Goal: Communication & Community: Answer question/provide support

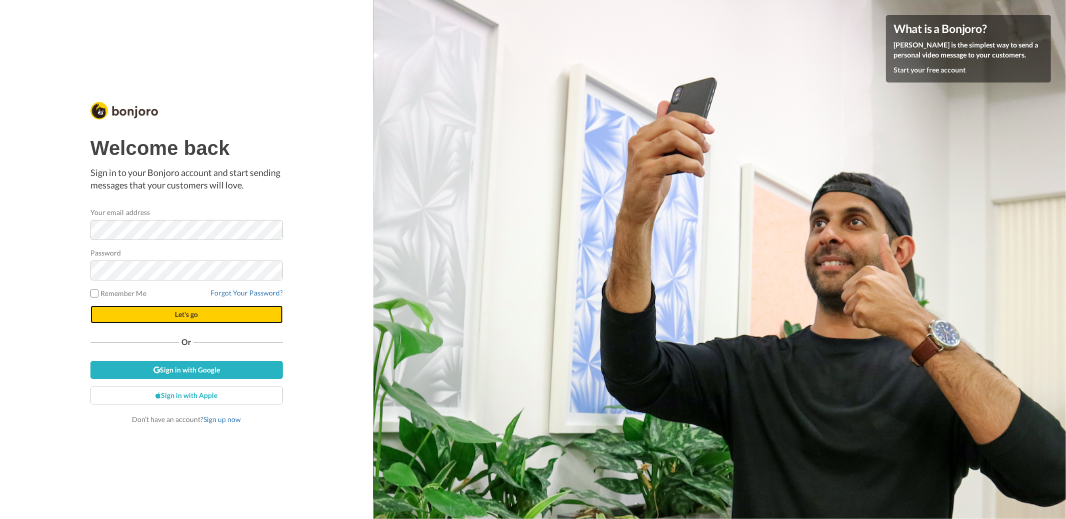
click at [246, 323] on button "Let's go" at bounding box center [186, 314] width 192 height 18
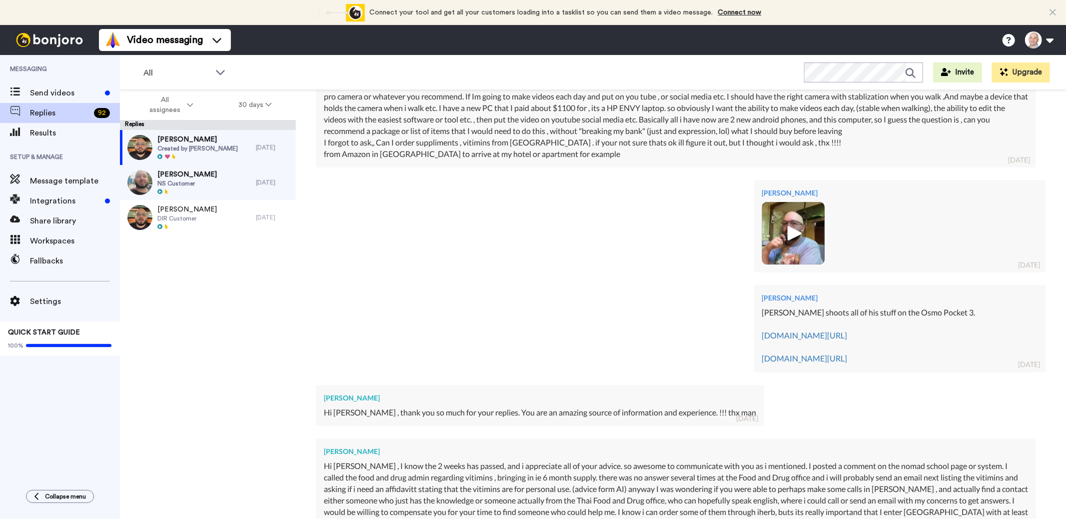
scroll to position [4498, 0]
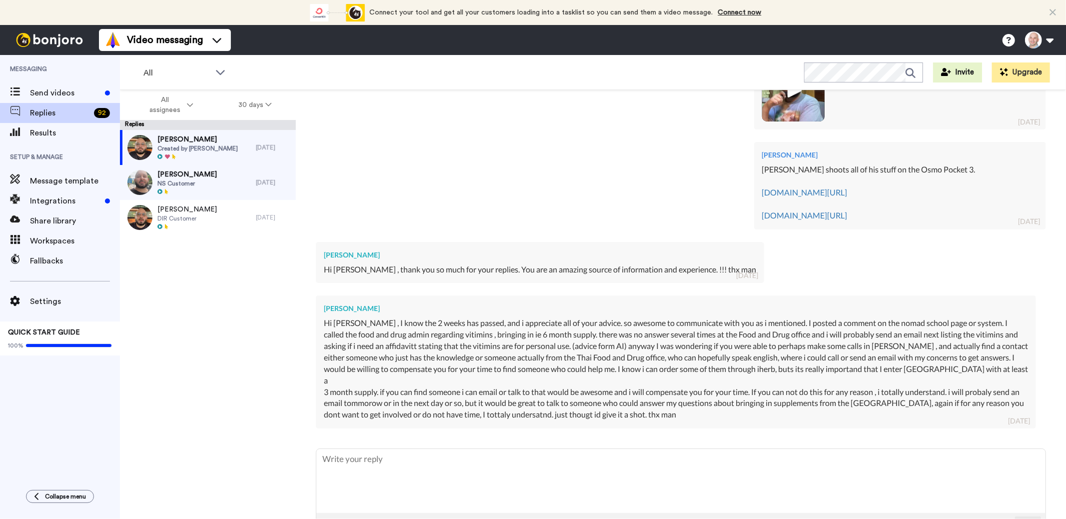
click at [402, 449] on textarea at bounding box center [680, 481] width 729 height 64
type textarea "x"
type textarea "H"
type textarea "x"
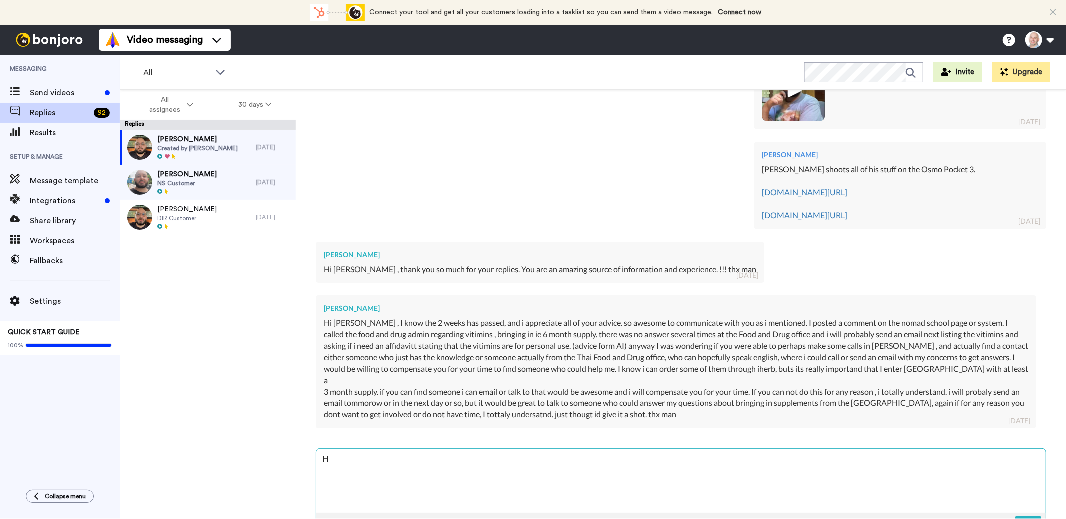
type textarea "Hi"
type textarea "x"
type textarea "Hi"
type textarea "x"
type textarea "Hi I"
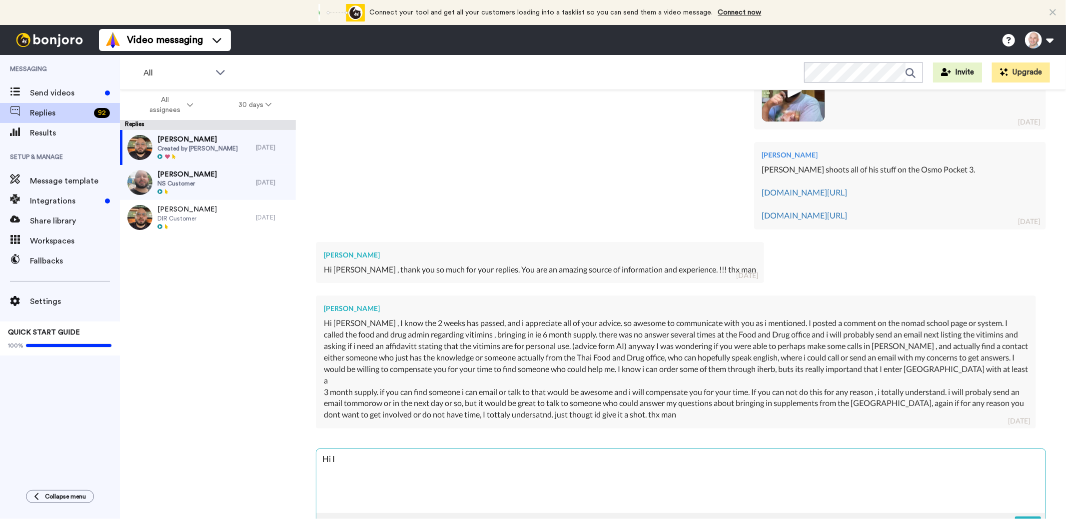
type textarea "x"
type textarea "Hi I'"
type textarea "x"
type textarea "Hi I'm"
type textarea "x"
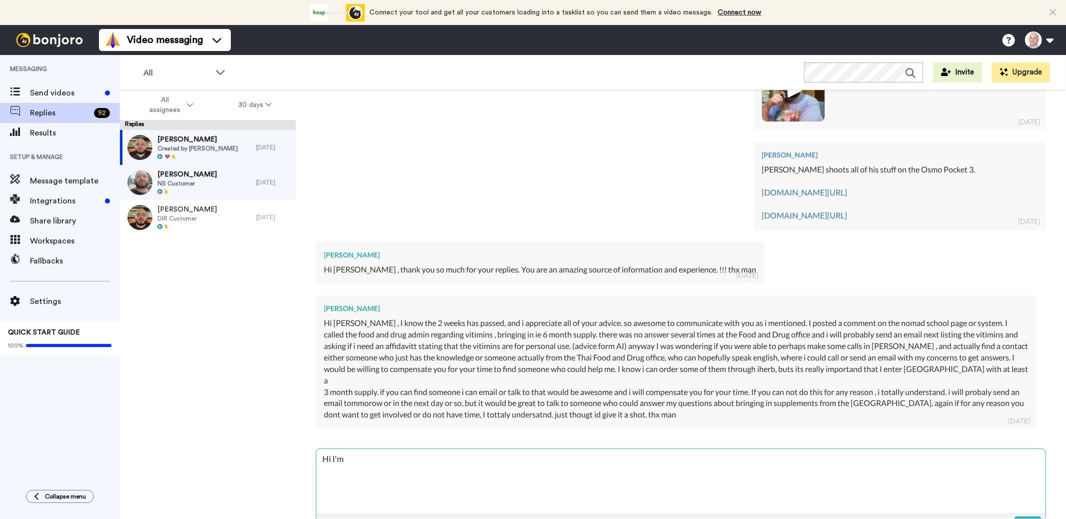
type textarea "Hi I'm"
type textarea "x"
type textarea "Hi I'm g"
type textarea "x"
type textarea "Hi I'm gl"
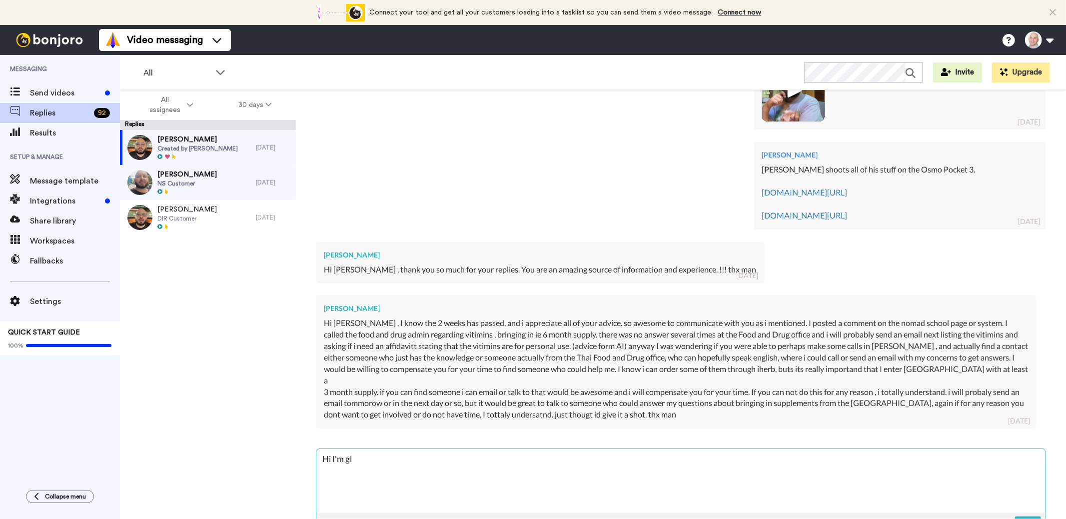
type textarea "x"
type textarea "Hi I'm gla"
type textarea "x"
type textarea "Hi I'm glas"
type textarea "x"
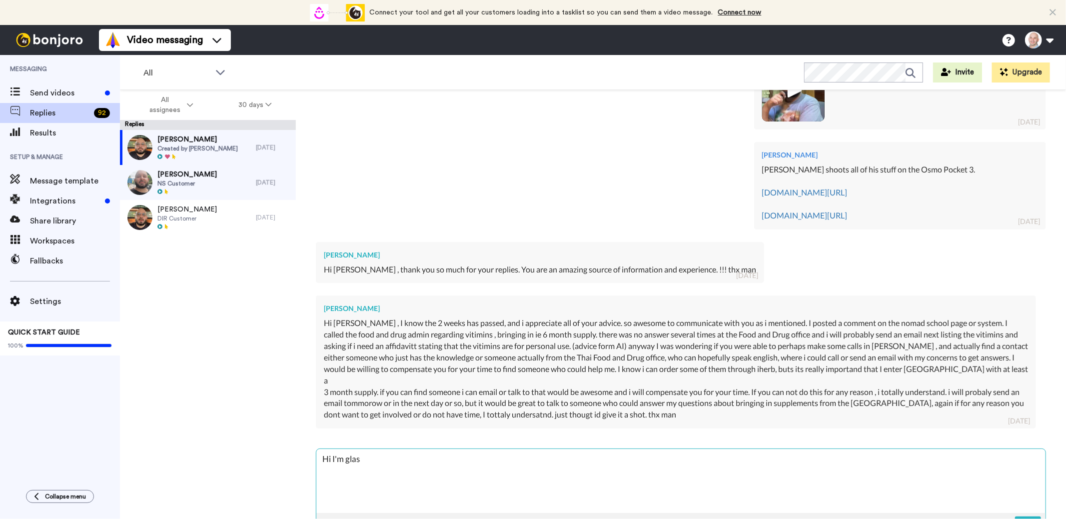
type textarea "Hi I'm gla"
type textarea "x"
type textarea "Hi I'm glad"
type textarea "x"
type textarea "Hi I'm glad"
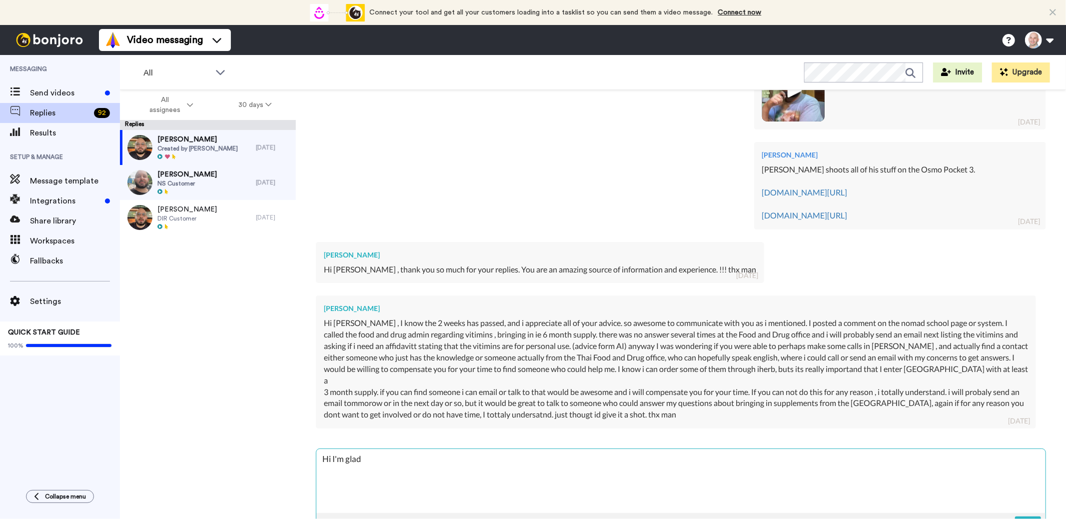
type textarea "x"
type textarea "Hi I'm glad t"
type textarea "x"
type textarea "Hi I'm glad the"
type textarea "x"
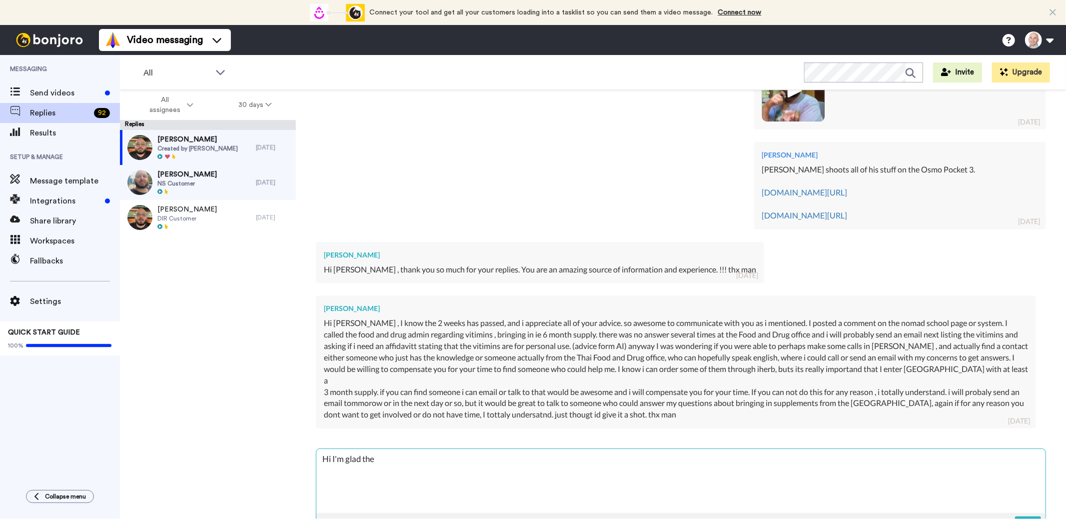
type textarea "Hi I'm glad the"
type textarea "x"
type textarea "Hi I'm glad the t"
type textarea "x"
type textarea "Hi I'm glad the tq"
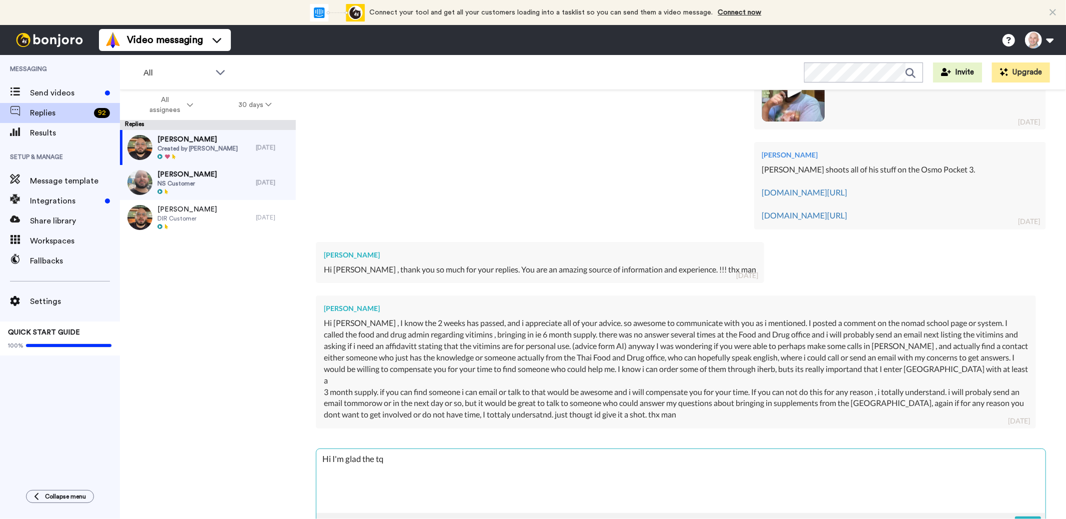
type textarea "x"
type textarea "Hi I'm glad the tqe"
type textarea "x"
type textarea "Hi I'm glad the tqe"
type textarea "x"
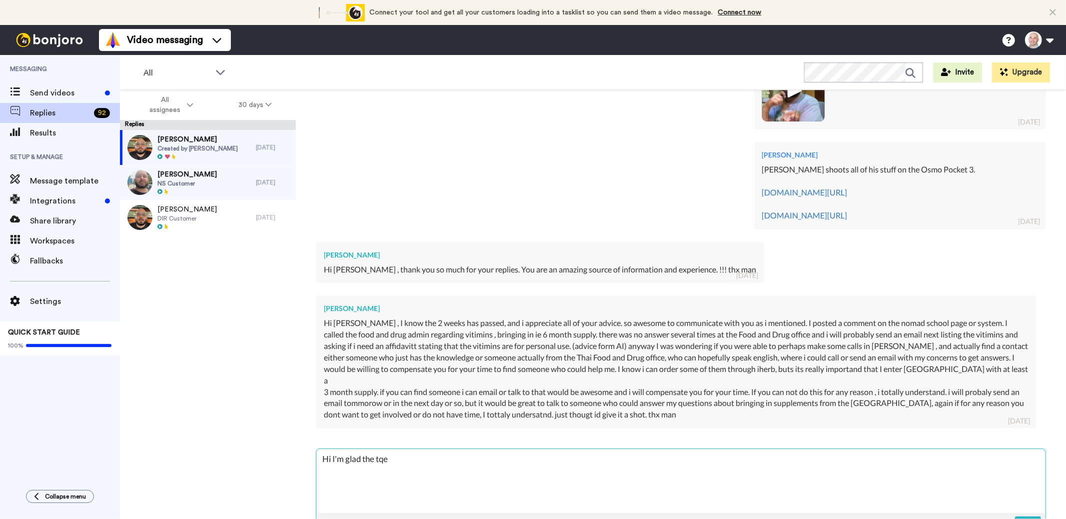
type textarea "Hi I'm glad the tqe"
type textarea "x"
type textarea "Hi I'm glad the tq"
type textarea "x"
type textarea "Hi I'm glad the tqw"
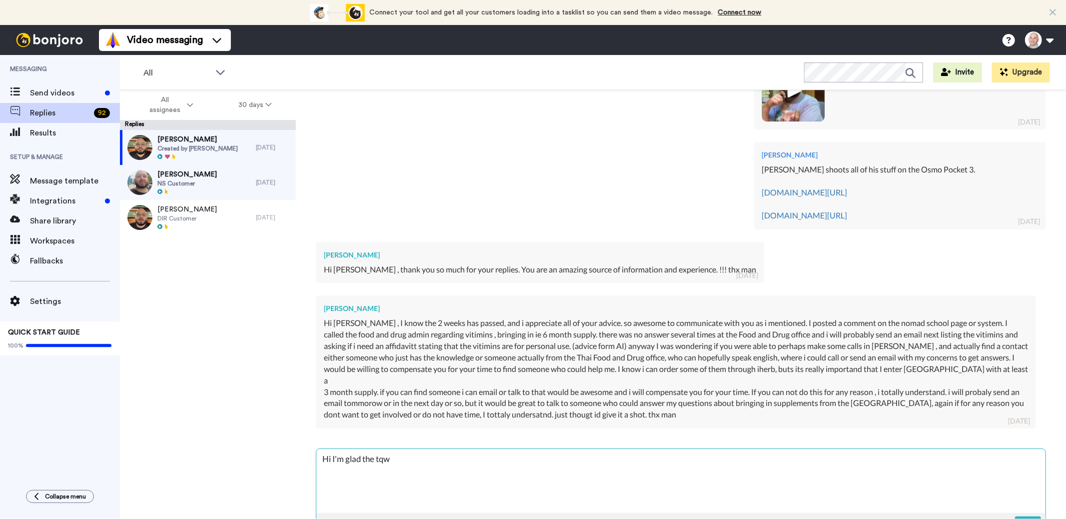
type textarea "x"
type textarea "Hi I'm glad the tq"
type textarea "x"
type textarea "Hi I'm glad the t"
type textarea "x"
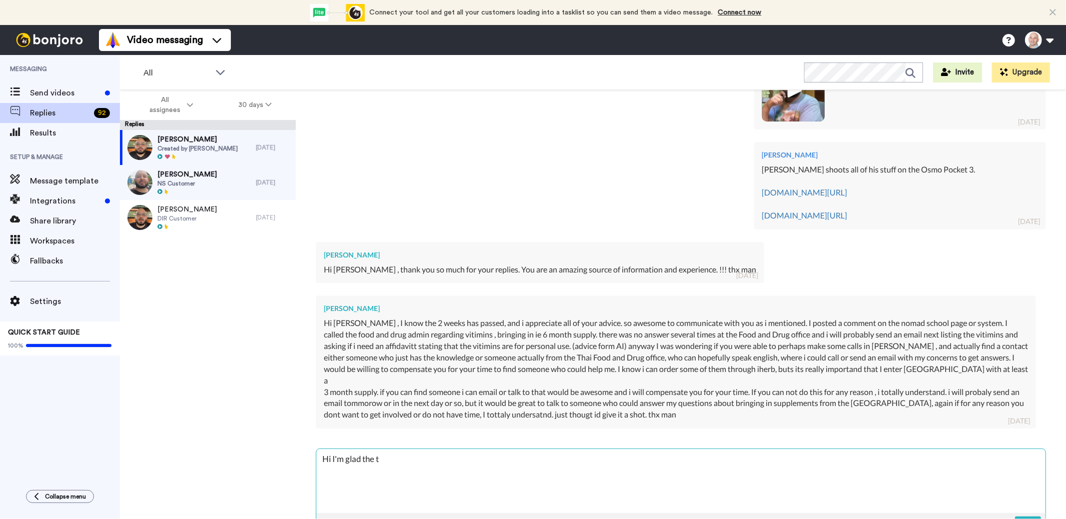
type textarea "Hi I'm glad the tw"
type textarea "x"
type textarea "Hi I'm glad the two"
type textarea "x"
type textarea "Hi I'm glad the two"
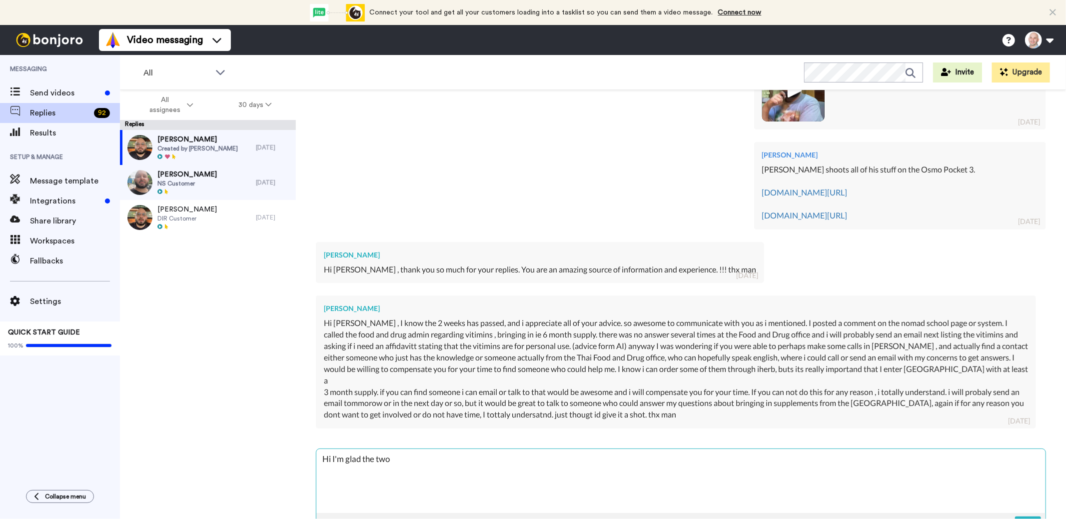
type textarea "x"
type textarea "Hi I'm glad the two w"
type textarea "x"
type textarea "Hi I'm glad the two ww"
type textarea "x"
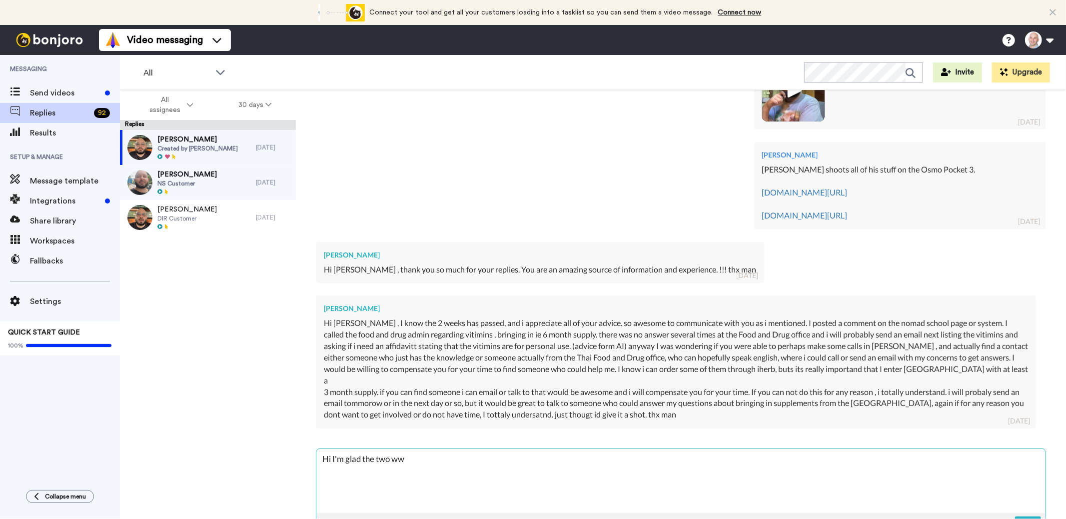
type textarea "Hi I'm glad the two wwe"
type textarea "x"
type textarea "Hi I'm glad the two wwek"
type textarea "x"
type textarea "Hi I'm glad the two wweks"
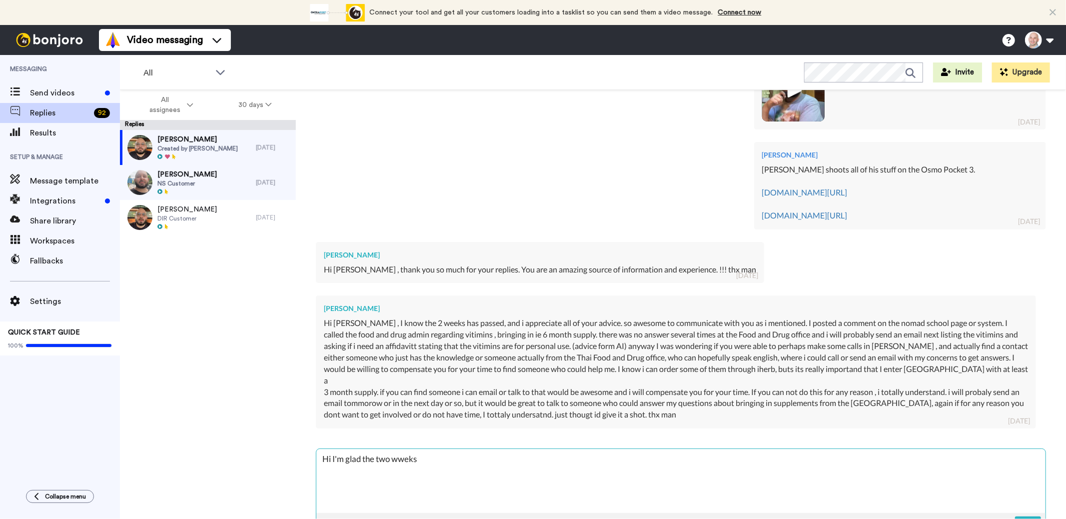
type textarea "x"
type textarea "Hi I'm glad the two wweks"
type textarea "x"
type textarea "Hi I'm glad the two wwek"
type textarea "x"
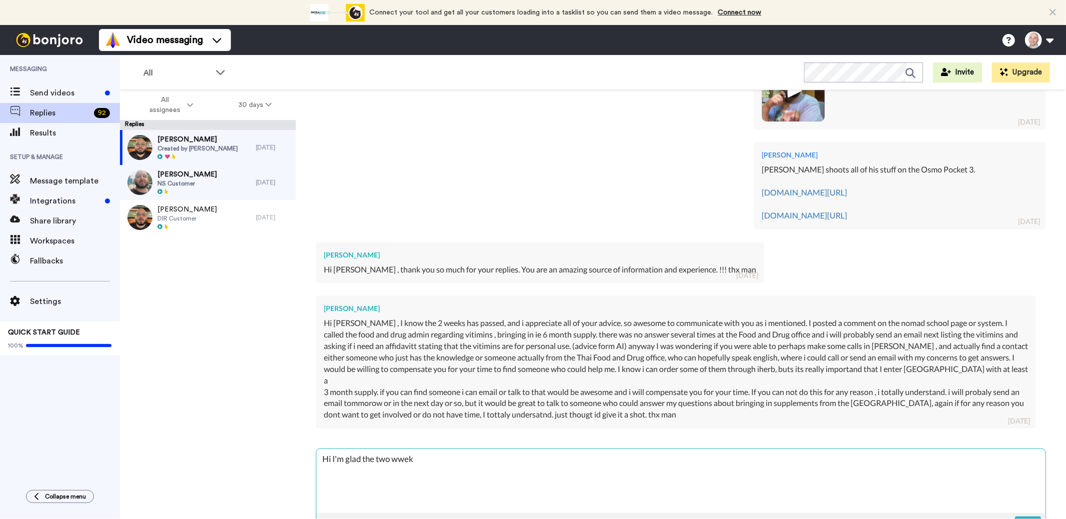
type textarea "Hi I'm glad the two wwe"
type textarea "x"
type textarea "Hi I'm glad the two ww"
type textarea "x"
type textarea "Hi I'm glad the two wwe"
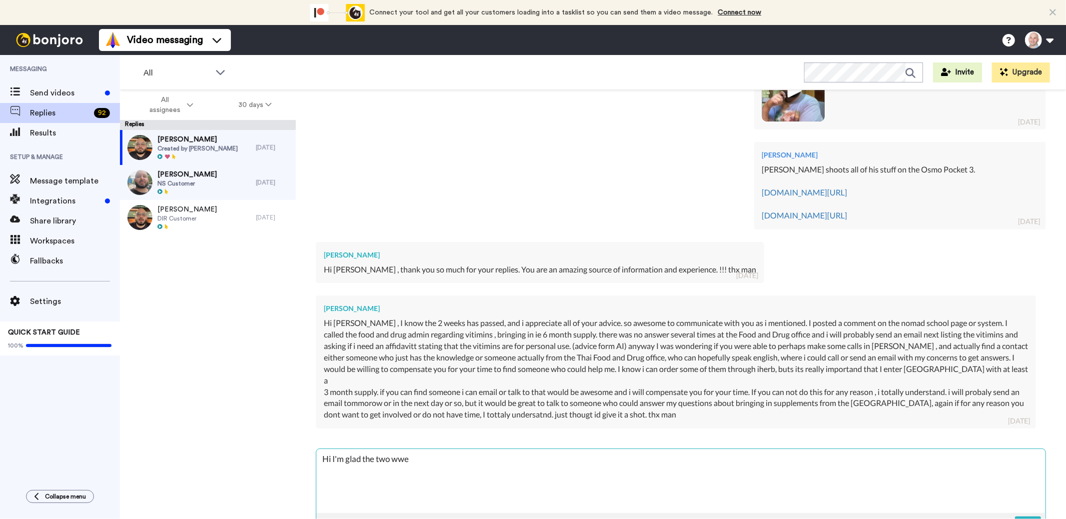
type textarea "x"
type textarea "Hi I'm glad the two ww"
type textarea "x"
type textarea "Hi I'm glad the two w"
type textarea "x"
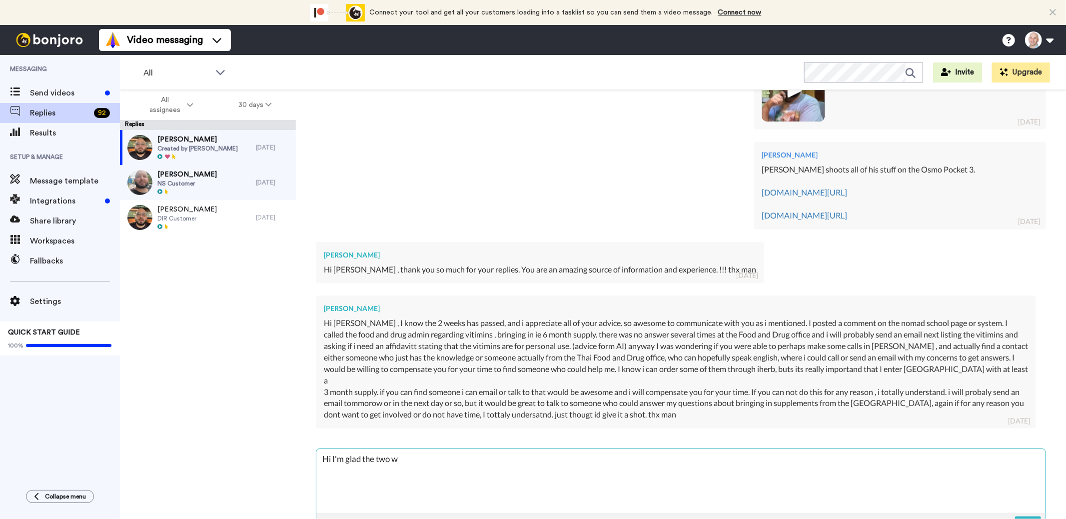
type textarea "Hi I'm glad the two we"
type textarea "x"
type textarea "Hi I'm glad the two wee"
type textarea "x"
type textarea "Hi I'm glad the two week"
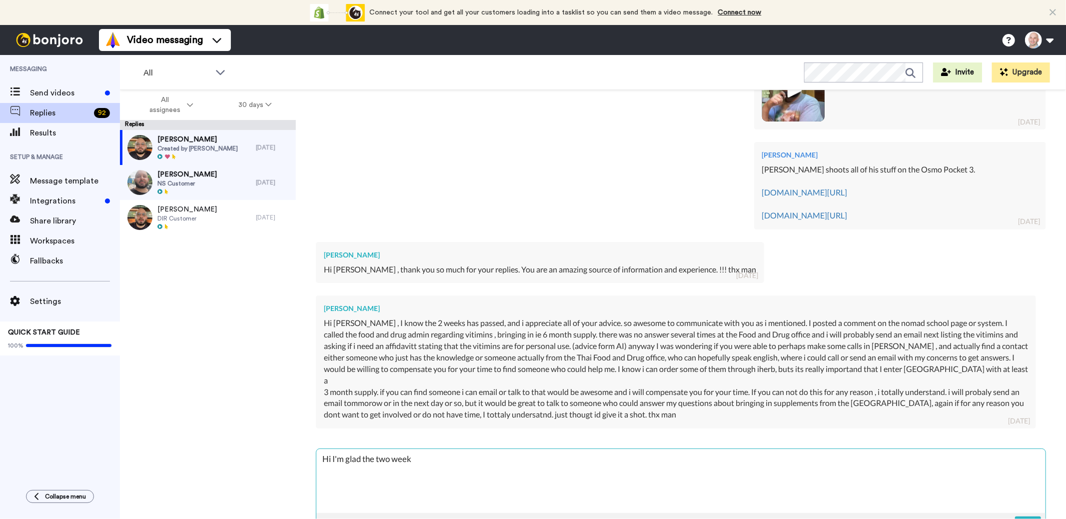
type textarea "x"
type textarea "Hi I'm glad the two weeks"
type textarea "x"
type textarea "Hi I'm glad the two weeks w"
type textarea "x"
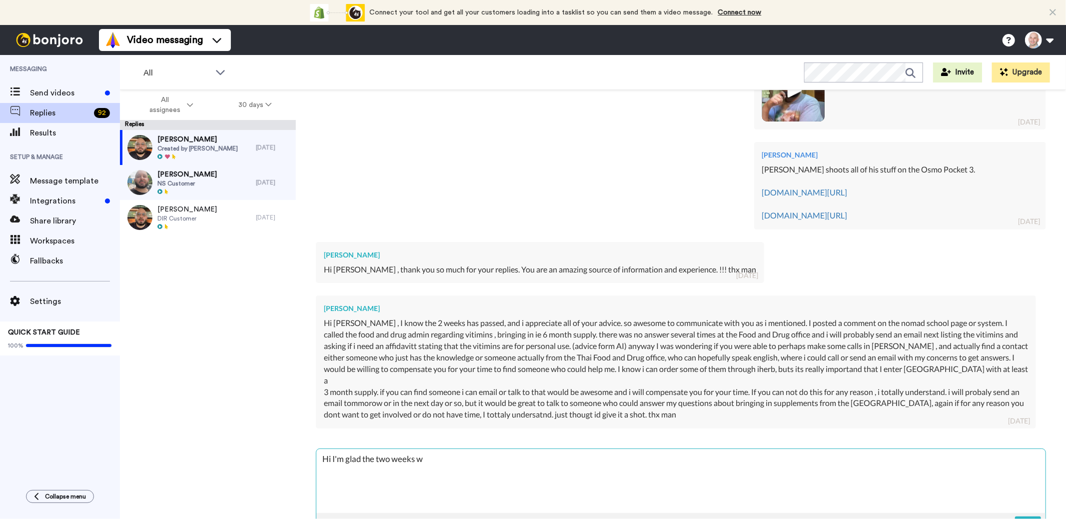
type textarea "Hi I'm glad the two weeks we"
type textarea "x"
type textarea "Hi I'm glad the two weeks wer"
type textarea "x"
type textarea "Hi I'm glad the two weeks were"
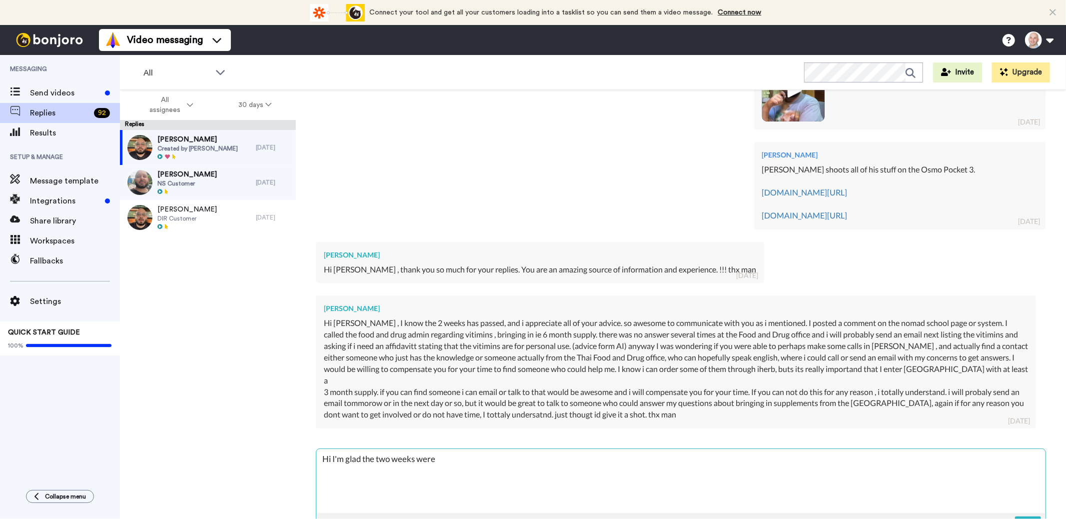
type textarea "x"
type textarea "Hi I'm glad the two weeks were he"
type textarea "x"
type textarea "Hi I'm glad the two weeks were hel"
type textarea "x"
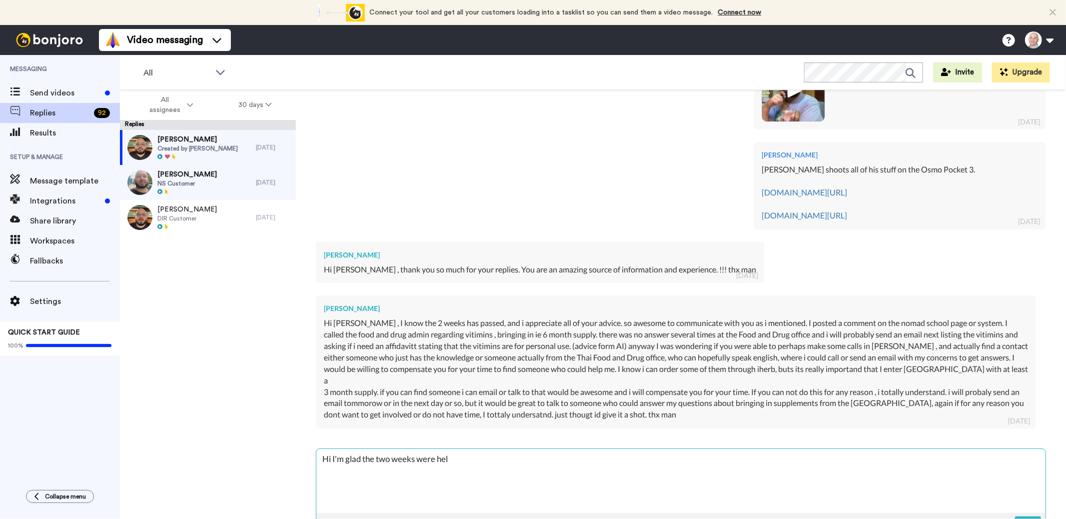
type textarea "Hi I'm glad the two weeks were help"
type textarea "x"
type textarea "Hi I'm glad the two weeks were helpf"
type textarea "x"
type textarea "Hi I'm glad the two weeks were helpfu"
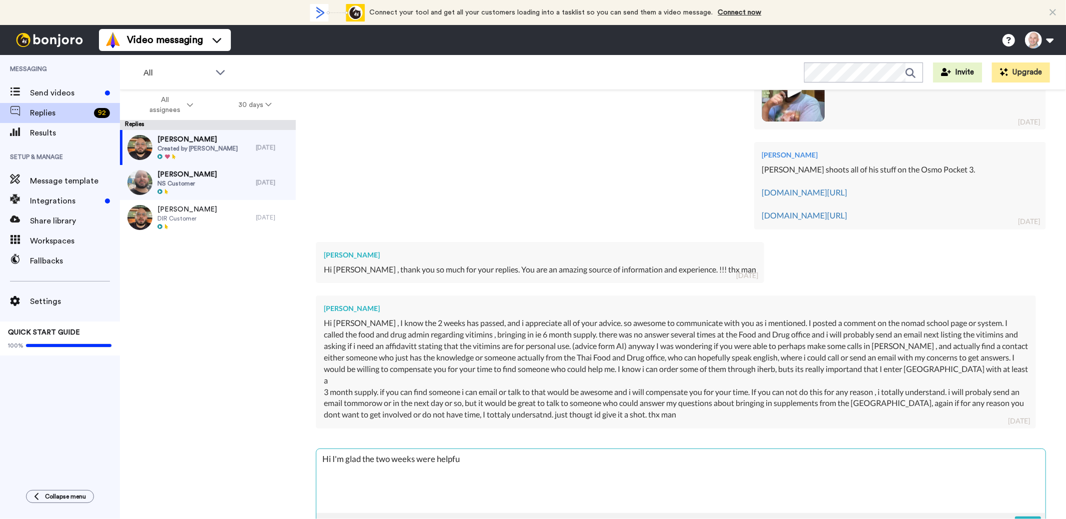
type textarea "x"
type textarea "Hi I'm glad the two weeks were helpful"
type textarea "x"
type textarea "Hi I'm glad the two weeks were helpful"
type textarea "x"
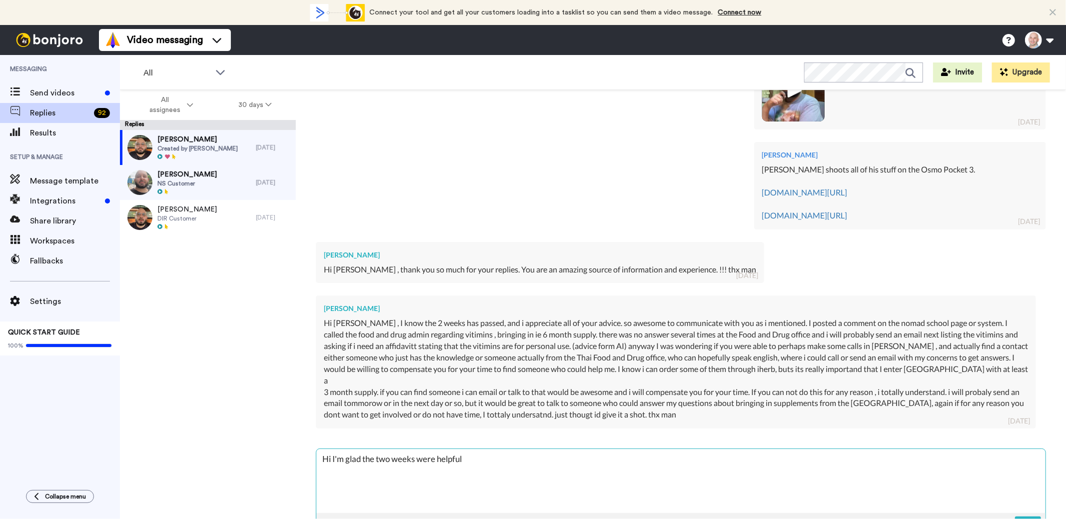
type textarea "Hi I'm glad the two weeks were helpful D"
type textarea "x"
type textarea "Hi I'm glad the two weeks were helpful Da"
type textarea "x"
type textarea "Hi I'm glad the two weeks were helpful Davi"
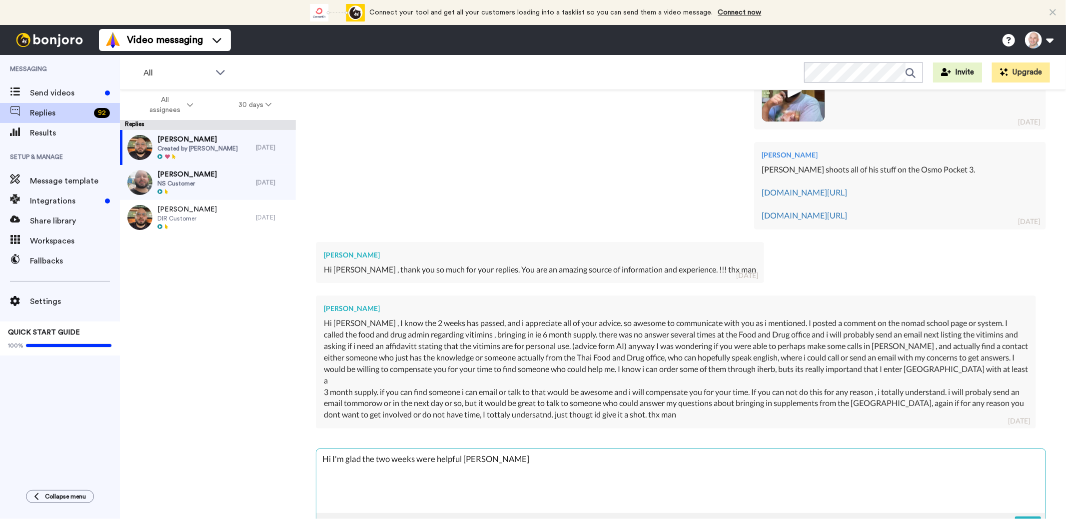
type textarea "x"
type textarea "Hi I'm glad the two weeks were helpful David"
type textarea "x"
type textarea "Hi I'm glad the two weeks were helpful David."
type textarea "x"
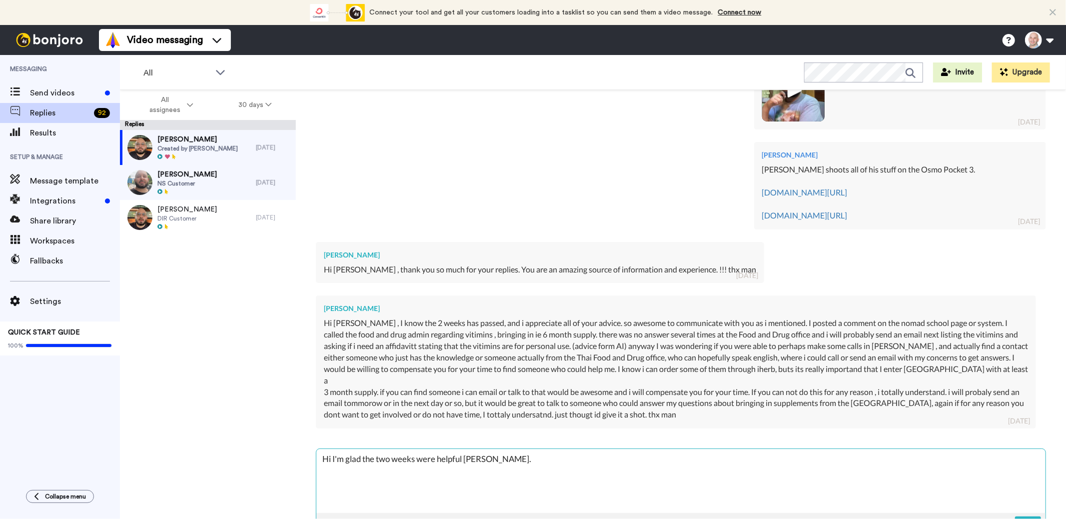
type textarea "Hi I'm glad the two weeks were helpful David."
type textarea "x"
type textarea "Hi I'm glad the two weeks were helpful David. I"
type textarea "x"
type textarea "Hi I'm glad the two weeks were helpful David. I"
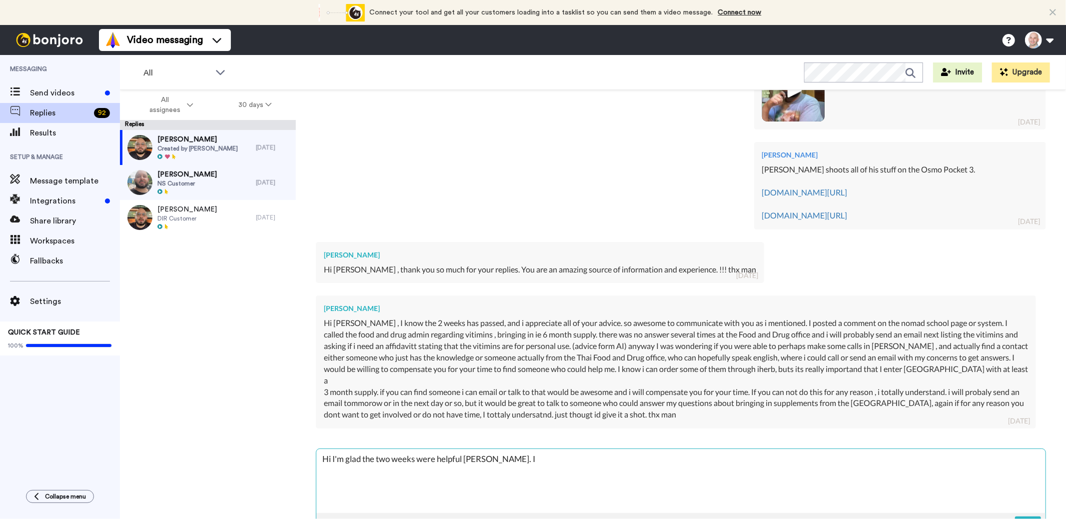
type textarea "x"
type textarea "Hi I'm glad the two weeks were helpful David. I d"
type textarea "x"
type textarea "Hi I'm glad the two weeks were helpful David. I dd"
type textarea "x"
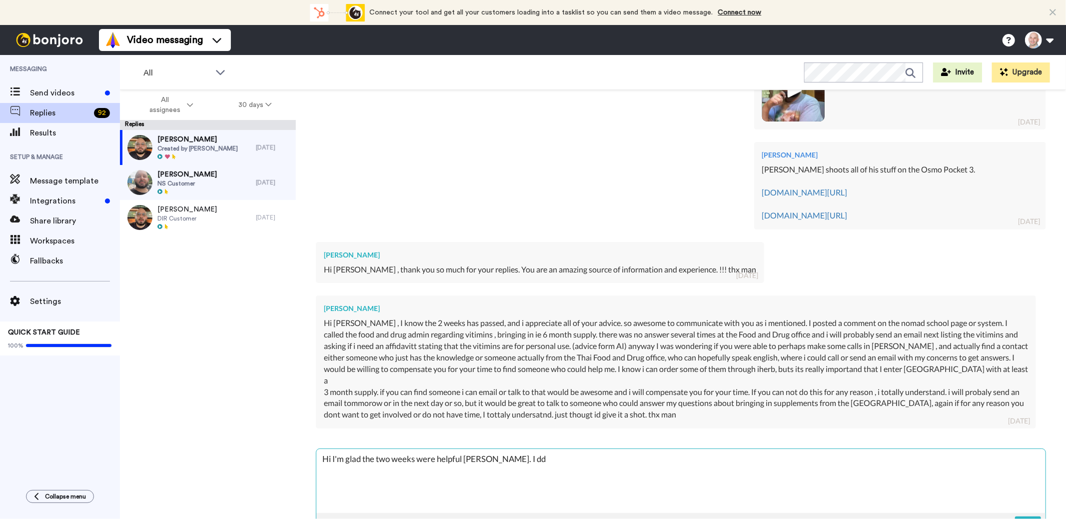
type textarea "Hi I'm glad the two weeks were helpful David. I ddi"
type textarea "x"
type textarea "Hi I'm glad the two weeks were helpful David. I ddi"
type textarea "x"
type textarea "Hi I'm glad the two weeks were helpful David. I ddi"
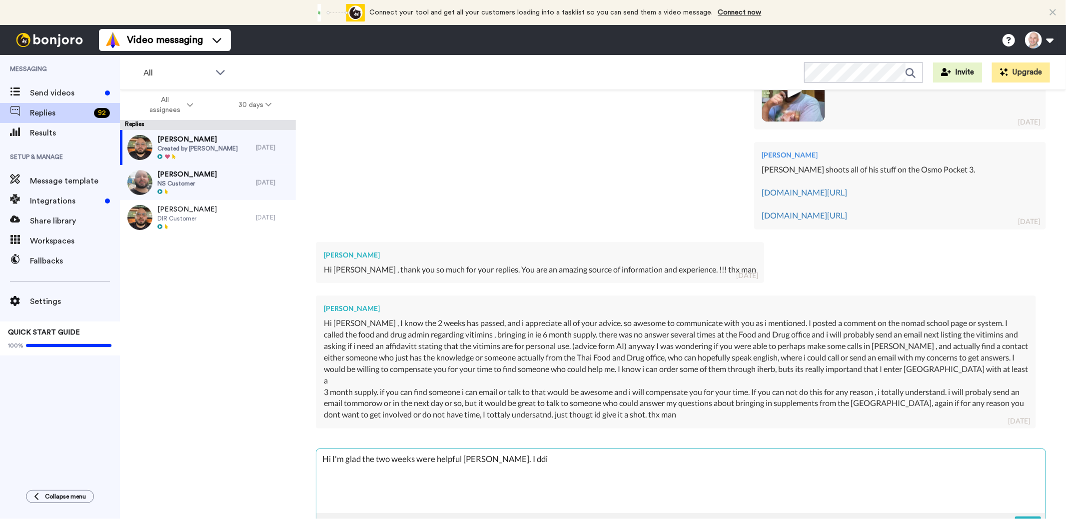
type textarea "x"
type textarea "Hi I'm glad the two weeks were helpful David. I dd"
type textarea "x"
type textarea "Hi I'm glad the two weeks were helpful David. I d"
type textarea "x"
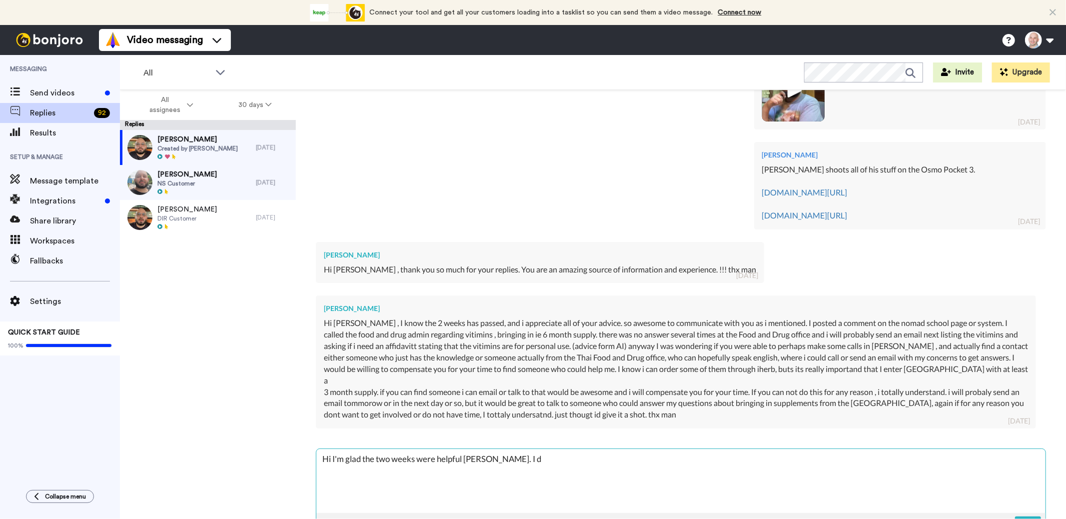
type textarea "Hi I'm glad the two weeks were helpful David. I di"
type textarea "x"
type textarea "Hi I'm glad the two weeks were helpful David. I did"
type textarea "x"
type textarea "Hi I'm glad the two weeks were helpful David. I did"
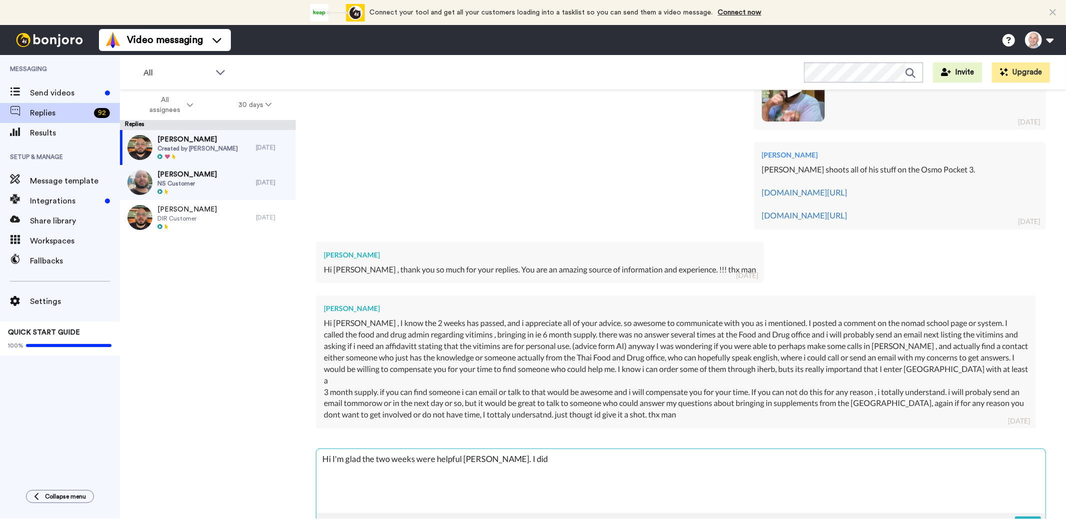
type textarea "x"
type textarea "Hi I'm glad the two weeks were helpful David. I did r"
type textarea "x"
type textarea "Hi I'm glad the two weeks were helpful David. I did re"
type textarea "x"
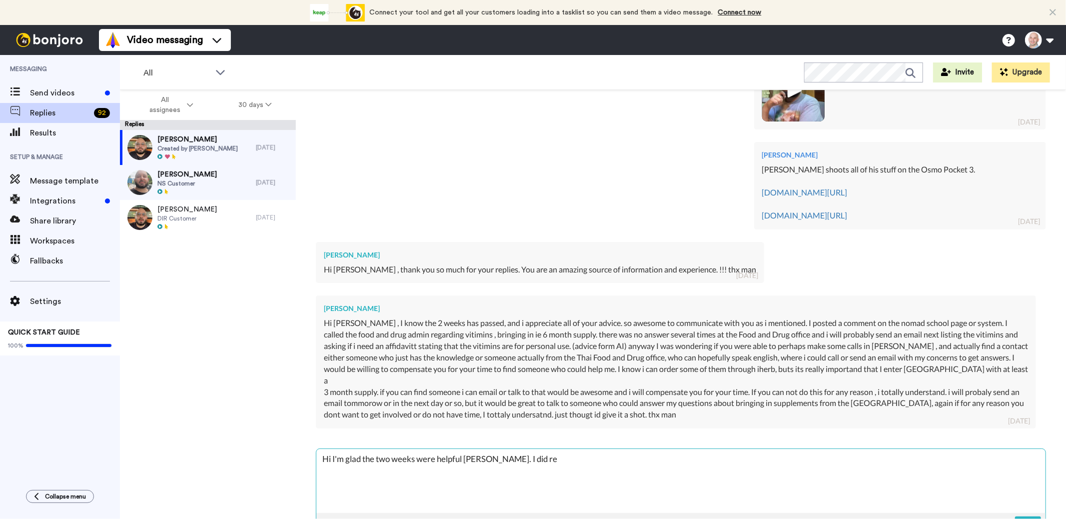
type textarea "Hi I'm glad the two weeks were helpful David. I did rep"
type textarea "x"
type textarea "Hi I'm glad the two weeks were helpful David. I did repl"
type textarea "x"
type textarea "Hi I'm glad the two weeks were helpful David. I did reply"
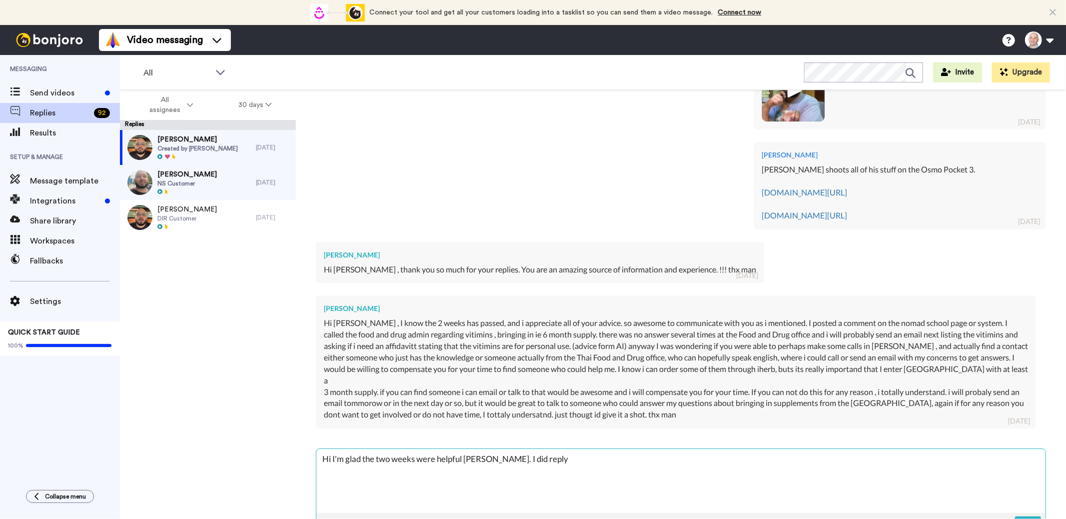
type textarea "x"
type textarea "Hi I'm glad the two weeks were helpful David. I did reply"
type textarea "x"
type textarea "Hi I'm glad the two weeks were helpful David. I did reply t"
type textarea "x"
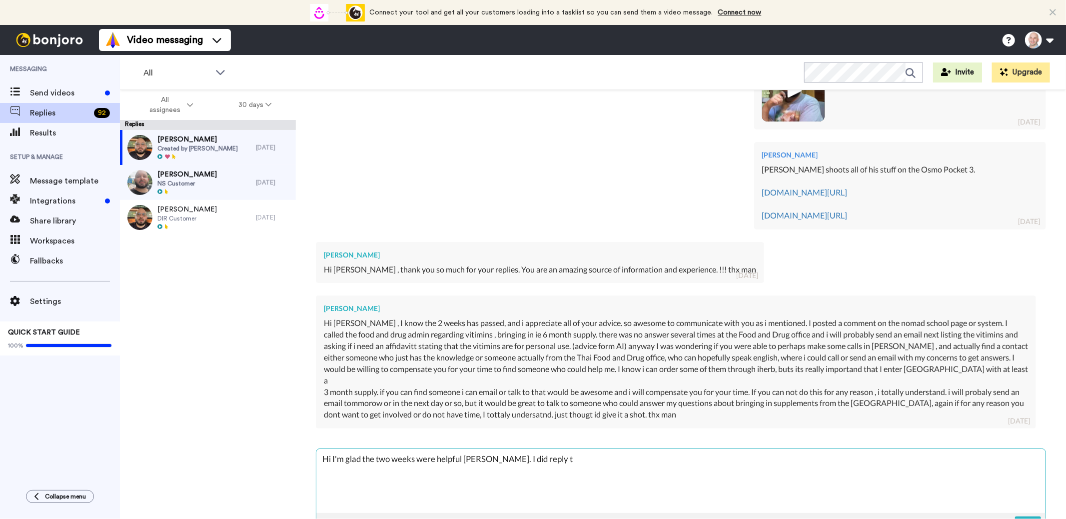
type textarea "Hi I'm glad the two weeks were helpful David. I did reply t"
type textarea "x"
type textarea "Hi I'm glad the two weeks were helpful David. I did reply to"
type textarea "x"
type textarea "Hi I'm glad the two weeks were helpful David. I did reply to"
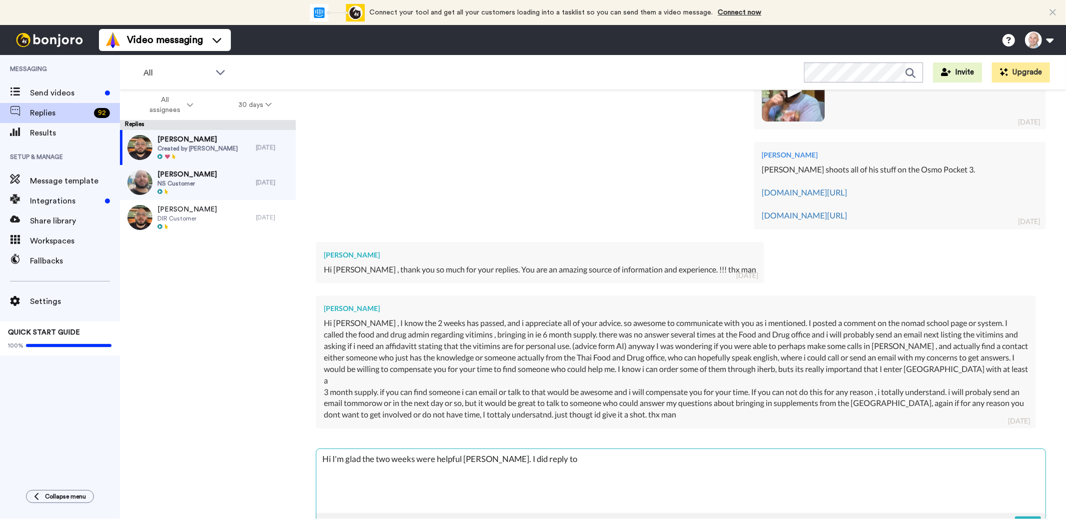
type textarea "x"
type textarea "Hi I'm glad the two weeks were helpful David. I did reply to y"
type textarea "x"
type textarea "Hi I'm glad the two weeks were helpful David. I did reply to yy"
type textarea "x"
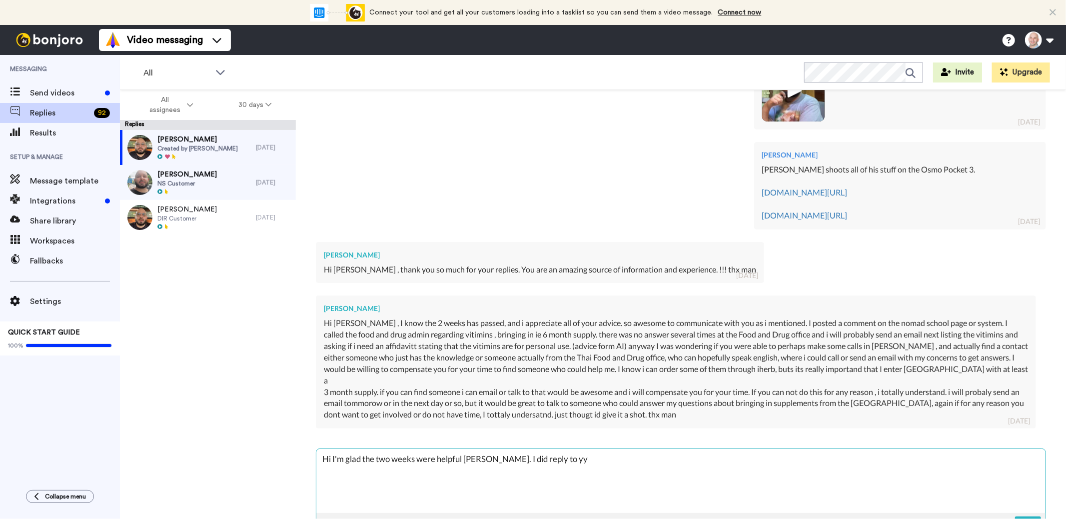
type textarea "Hi I'm glad the two weeks were helpful David. I did reply to yyo"
type textarea "x"
type textarea "Hi I'm glad the two weeks were helpful David. I did reply to yy"
type textarea "x"
type textarea "Hi I'm glad the two weeks were helpful David. I did reply to y"
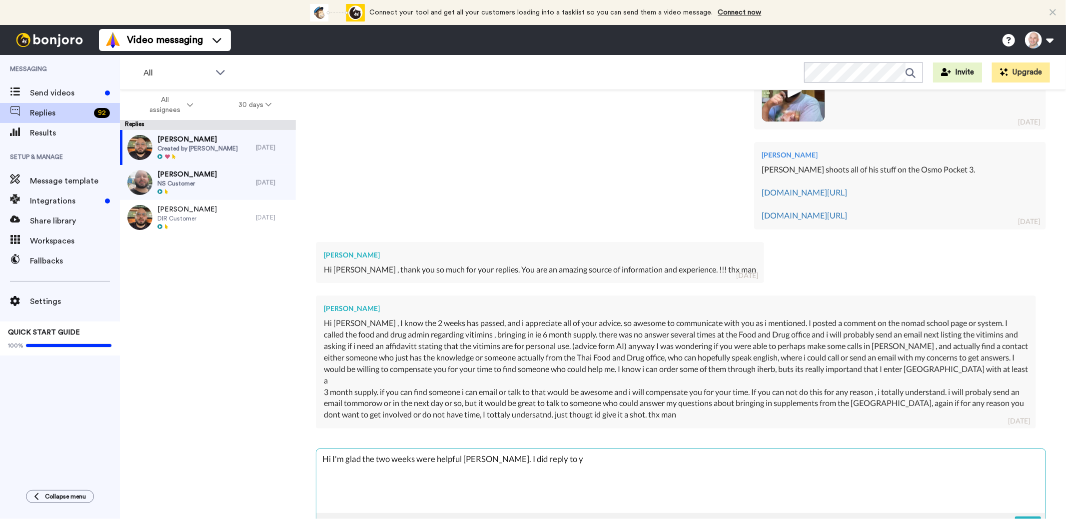
type textarea "x"
type textarea "Hi I'm glad the two weeks were helpful David. I did reply to yo"
type textarea "x"
type textarea "Hi I'm glad the two weeks were helpful David. I did reply to you"
type textarea "x"
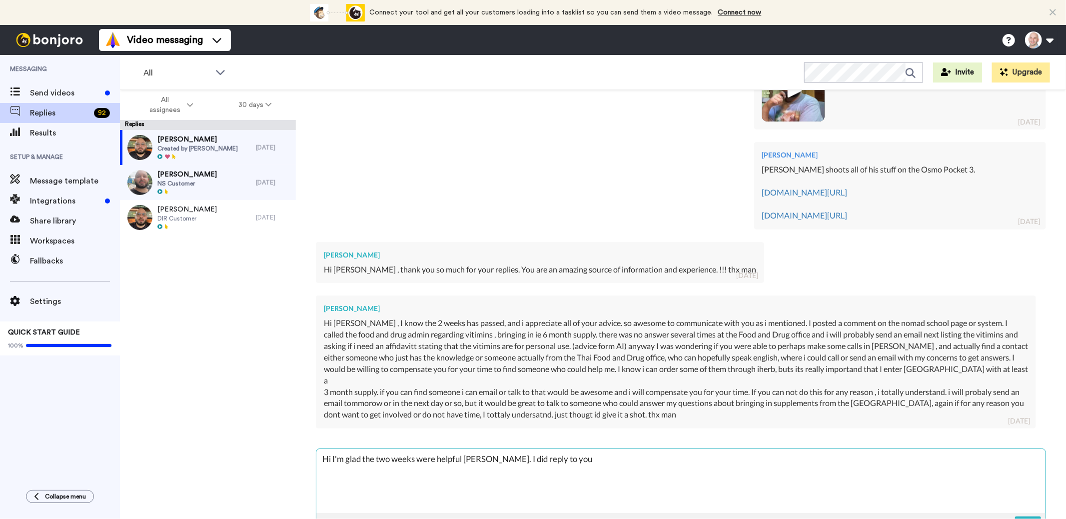
type textarea "Hi I'm glad the two weeks were helpful David. I did reply to your"
type textarea "x"
type textarea "Hi I'm glad the two weeks were helpful David. I did reply to your"
type textarea "x"
type textarea "Hi I'm glad the two weeks were helpful David. I did reply to your p"
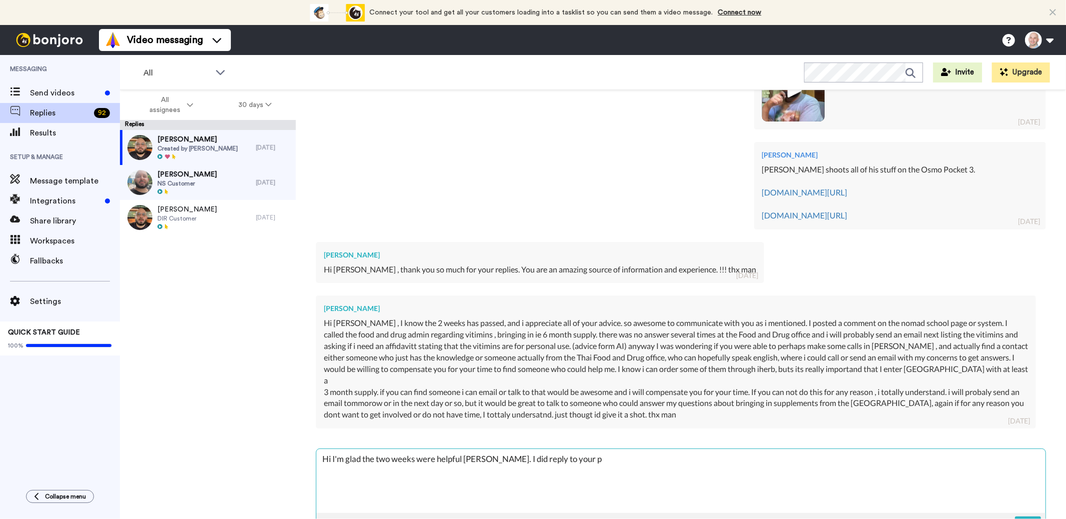
type textarea "x"
type textarea "Hi I'm glad the two weeks were helpful David. I did reply to your po"
type textarea "x"
type textarea "Hi I'm glad the two weeks were helpful David. I did reply to your pos"
type textarea "x"
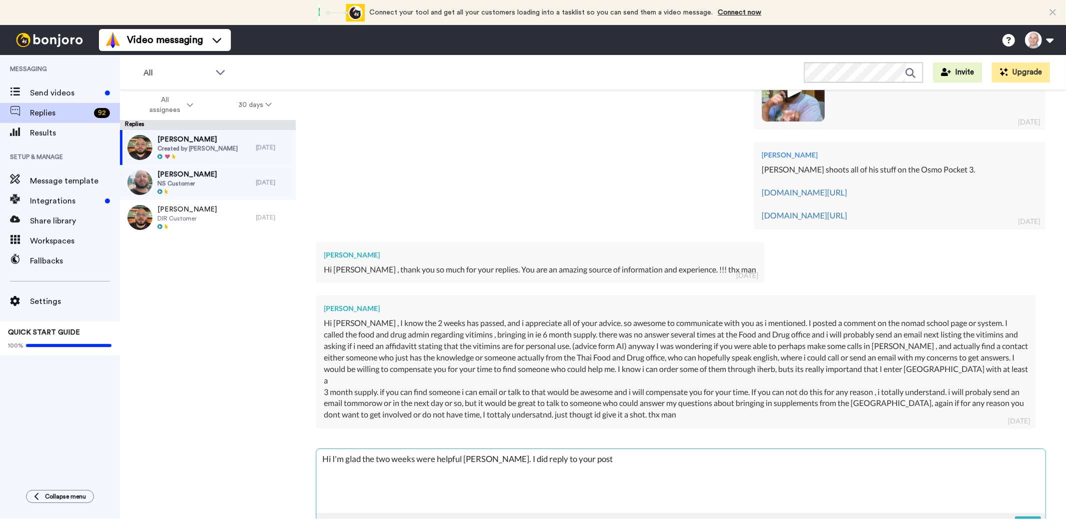
type textarea "Hi I'm glad the two weeks were helpful David. I did reply to your post"
type textarea "x"
type textarea "Hi I'm glad the two weeks were helpful David. I did reply to your post o"
type textarea "x"
type textarea "Hi I'm glad the two weeks were helpful David. I did reply to your post on"
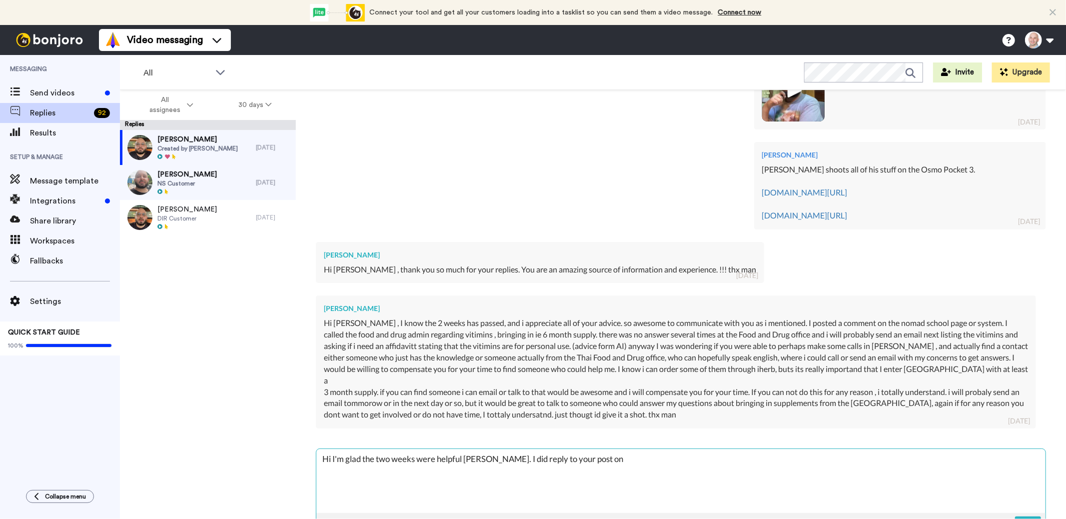
type textarea "x"
type textarea "Hi I'm glad the two weeks were helpful David. I did reply to your post on"
click at [934, 449] on textarea "Hi I'm glad the two weeks were helpful David. I did reply to your post on Nomad…" at bounding box center [680, 481] width 729 height 64
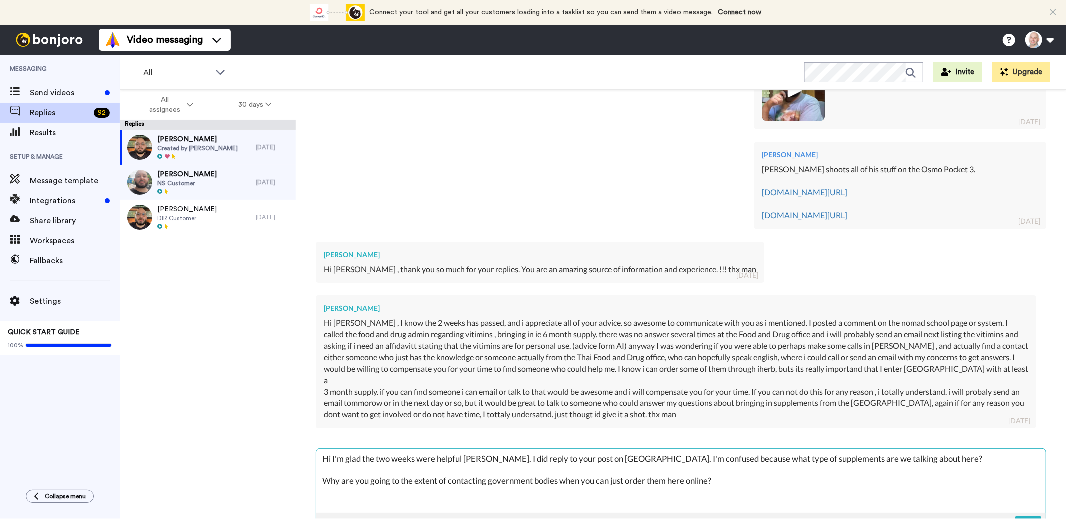
click at [488, 449] on textarea "Hi I'm glad the two weeks were helpful David. I did reply to your post on Nomad…" at bounding box center [680, 481] width 729 height 64
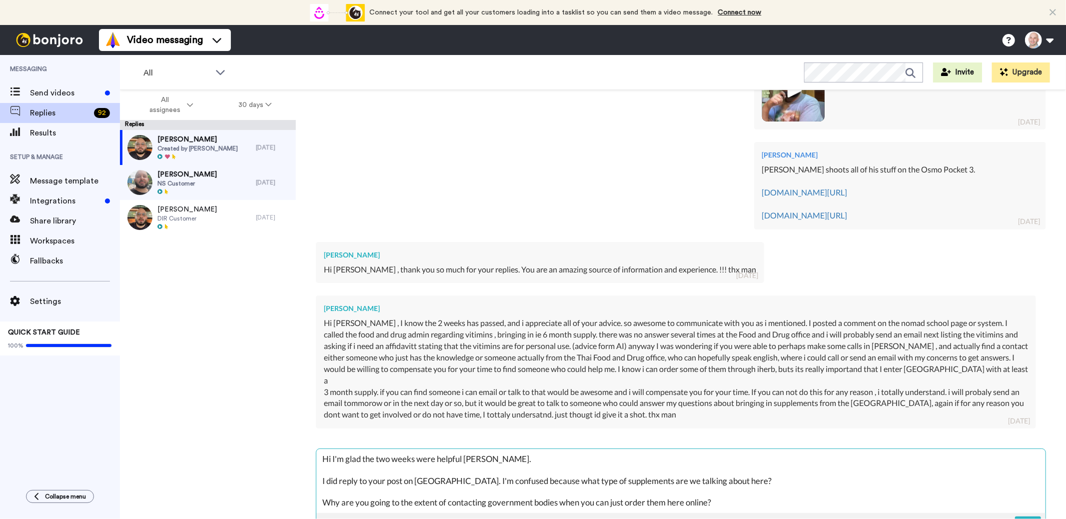
click at [474, 449] on textarea "Hi I'm glad the two weeks were helpful David. I did reply to your post on Nomad…" at bounding box center [680, 481] width 729 height 64
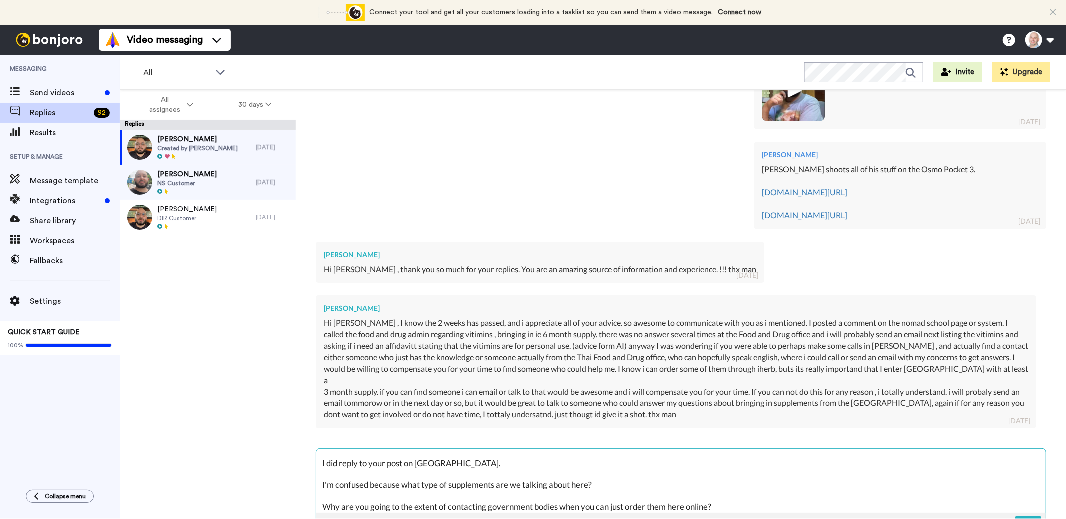
scroll to position [21, 0]
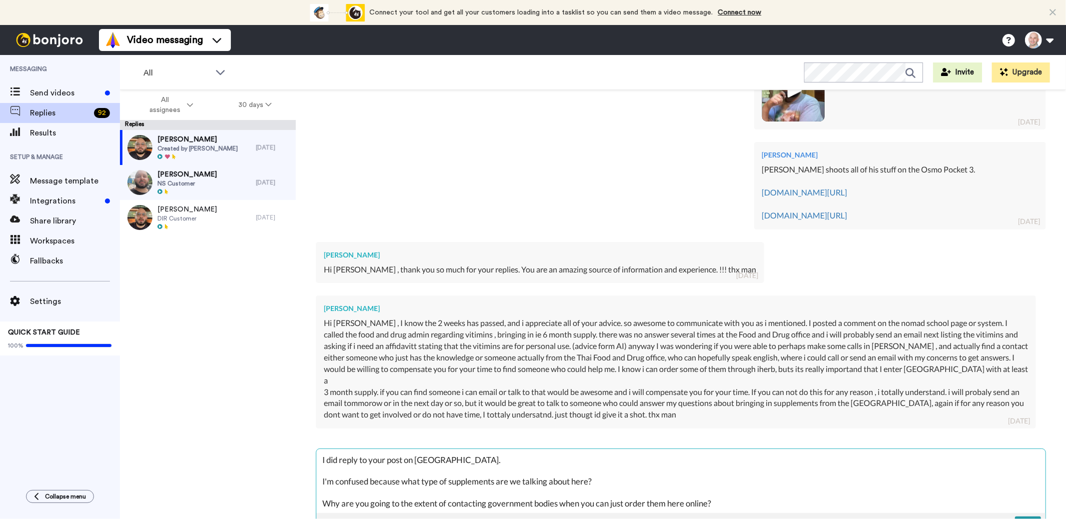
click at [1023, 518] on img at bounding box center [1028, 524] width 11 height 8
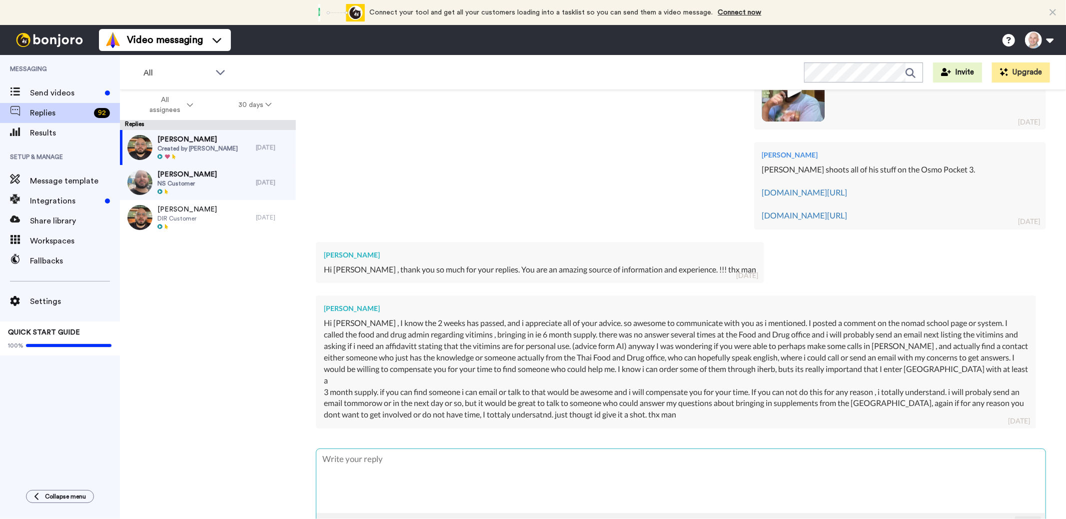
scroll to position [0, 0]
